Goal: Task Accomplishment & Management: Use online tool/utility

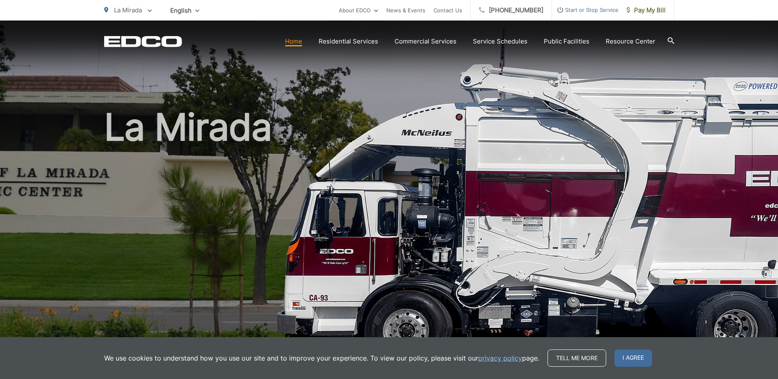
click at [296, 40] on link "Home" at bounding box center [293, 41] width 17 height 10
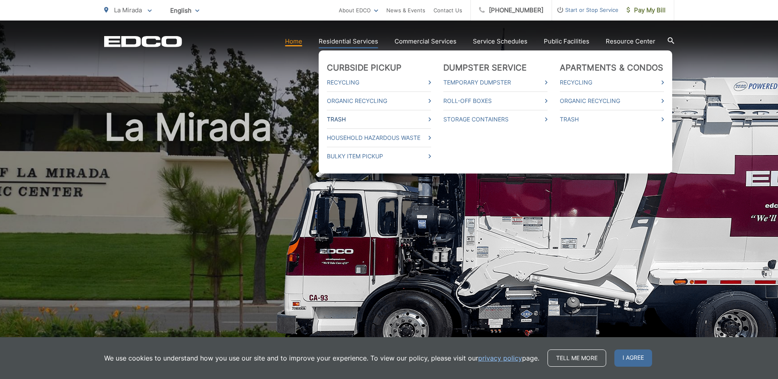
click at [359, 116] on link "Trash" at bounding box center [379, 119] width 104 height 10
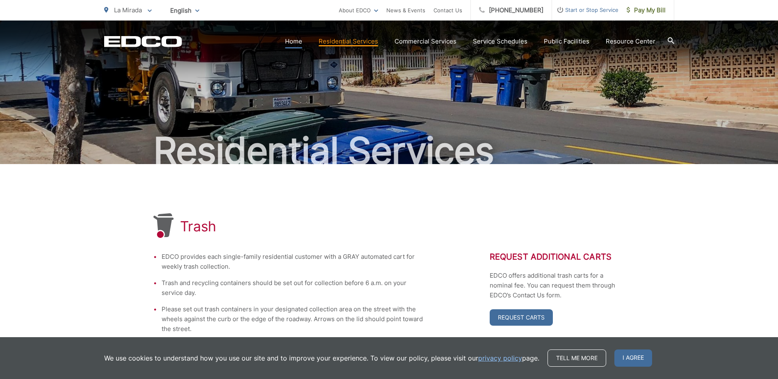
click at [302, 39] on link "Home" at bounding box center [293, 41] width 17 height 10
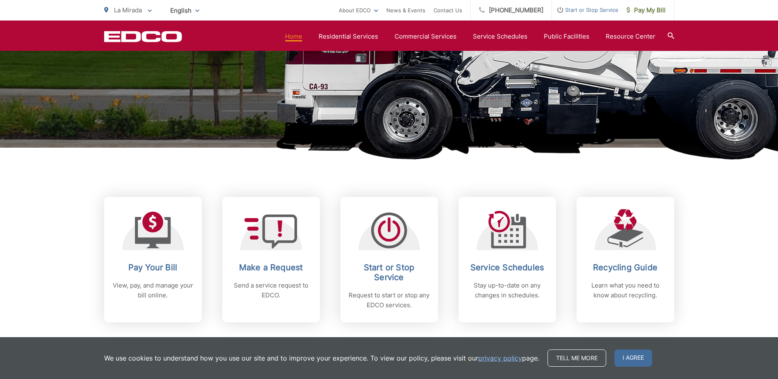
scroll to position [227, 0]
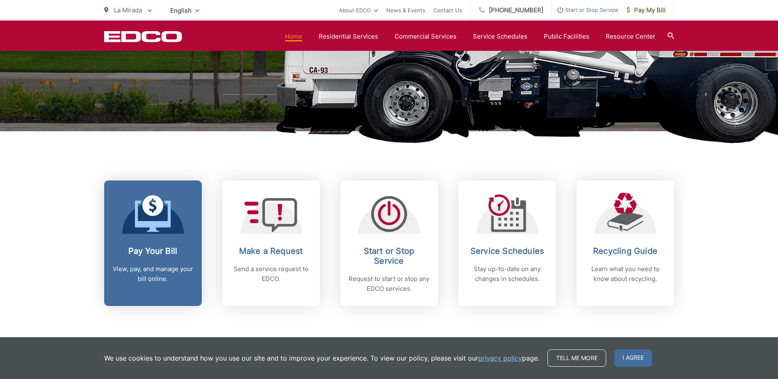
click at [156, 228] on icon at bounding box center [153, 213] width 36 height 37
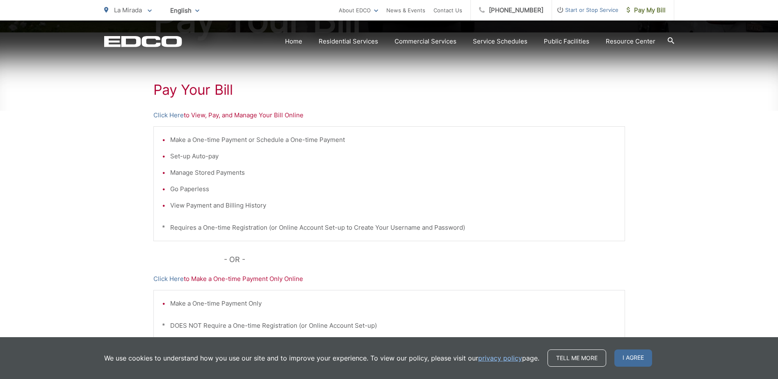
scroll to position [156, 0]
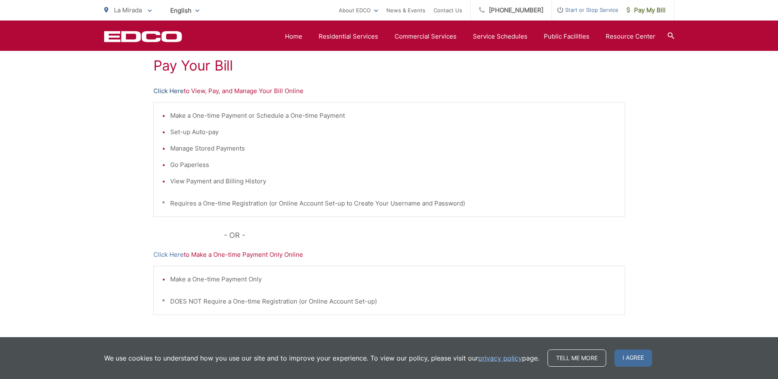
click at [163, 88] on link "Click Here" at bounding box center [168, 91] width 30 height 10
